Goal: Task Accomplishment & Management: Use online tool/utility

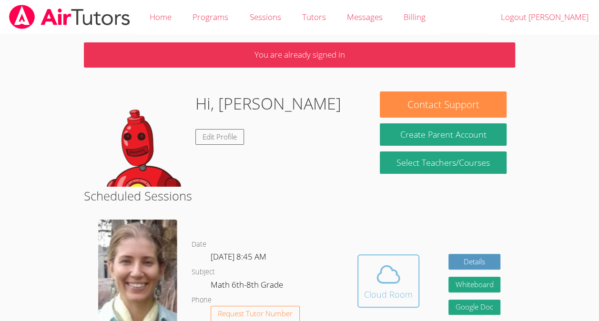
click at [387, 285] on icon at bounding box center [388, 274] width 27 height 27
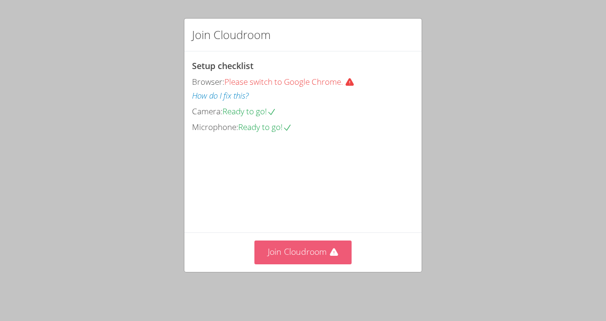
click at [288, 248] on button "Join Cloudroom" at bounding box center [304, 252] width 98 height 23
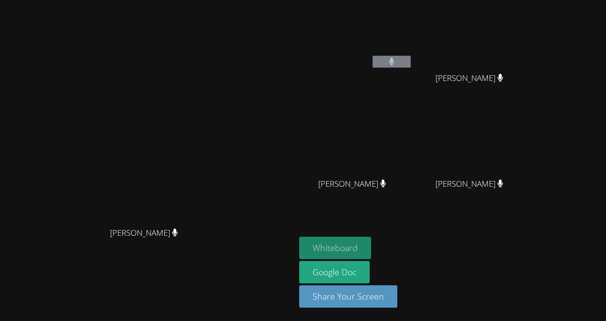
click at [371, 248] on button "Whiteboard" at bounding box center [335, 248] width 72 height 22
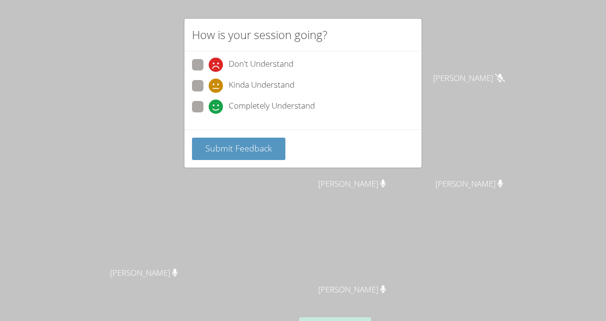
click at [209, 114] on span at bounding box center [209, 114] width 0 height 0
click at [209, 109] on input "Completely Understand" at bounding box center [213, 105] width 8 height 8
radio input "true"
click at [227, 144] on span "Submit Feedback" at bounding box center [238, 148] width 67 height 11
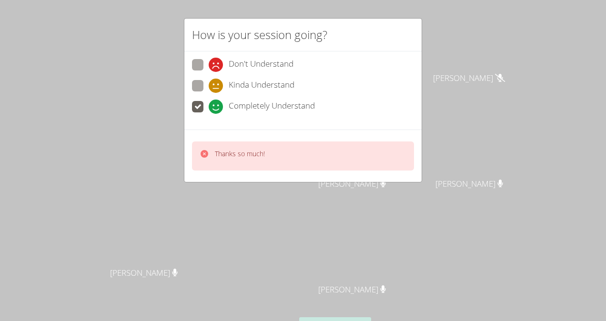
click at [245, 203] on div "How is your session going? Don't Understand Kinda Understand Completely Underst…" at bounding box center [303, 160] width 606 height 321
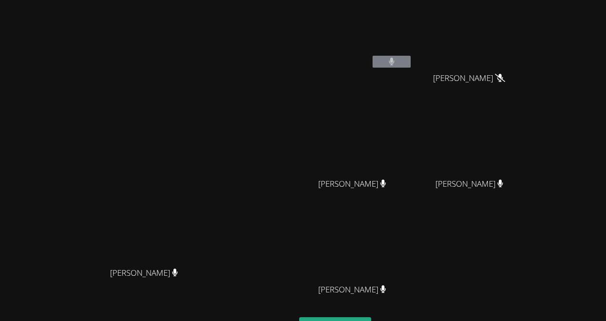
scroll to position [18, 0]
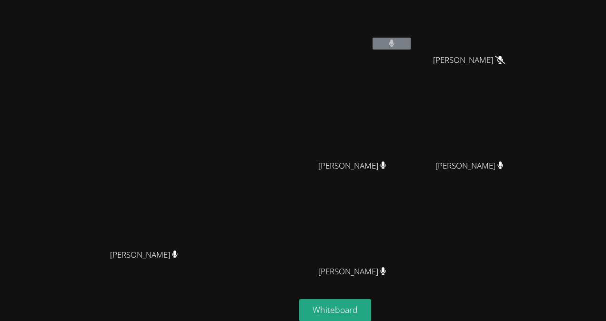
click at [219, 203] on video at bounding box center [147, 163] width 143 height 162
